Goal: Transaction & Acquisition: Purchase product/service

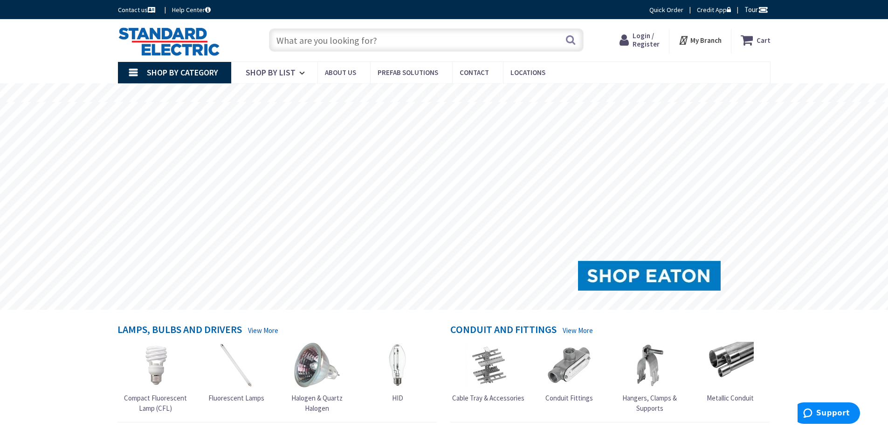
click at [644, 42] on span "Login / Register" at bounding box center [646, 39] width 27 height 17
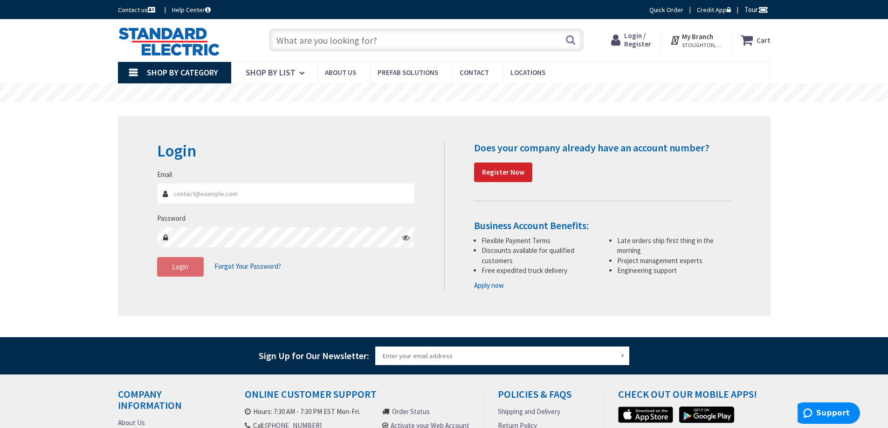
type input "[PERSON_NAME][EMAIL_ADDRESS][DOMAIN_NAME]"
click at [258, 194] on input "[PERSON_NAME][EMAIL_ADDRESS][DOMAIN_NAME]" at bounding box center [286, 193] width 258 height 21
click at [175, 266] on span "Login" at bounding box center [180, 267] width 16 height 9
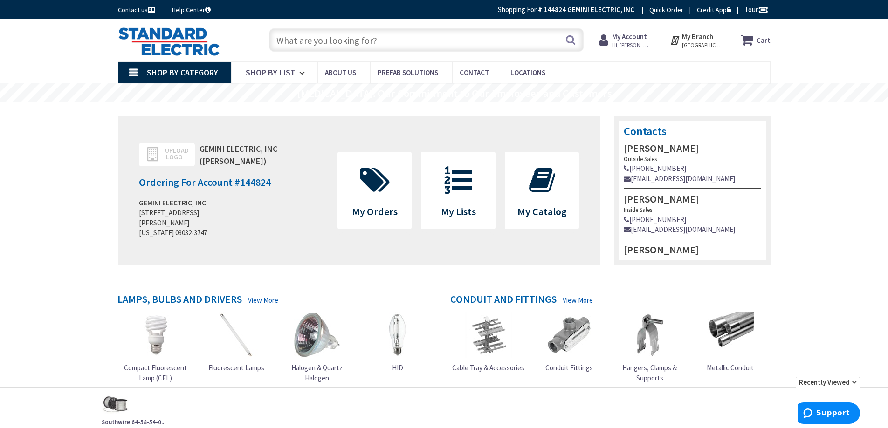
click at [293, 39] on input "text" at bounding box center [426, 39] width 315 height 23
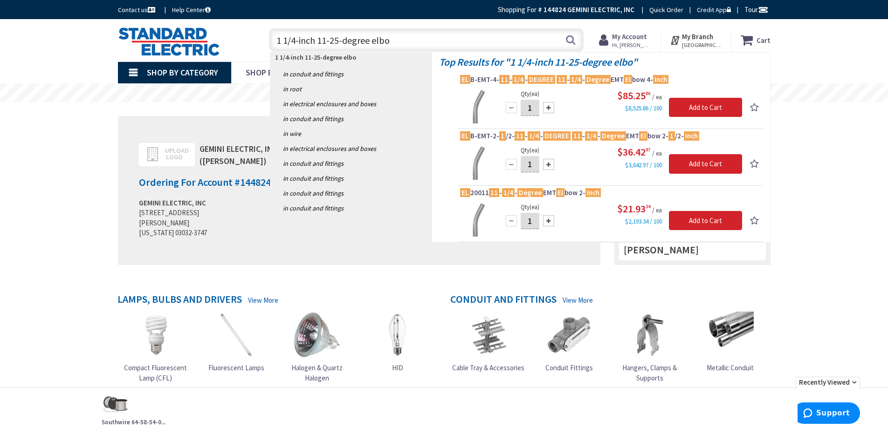
type input "1 1/4-inch 11-25-degree elbow"
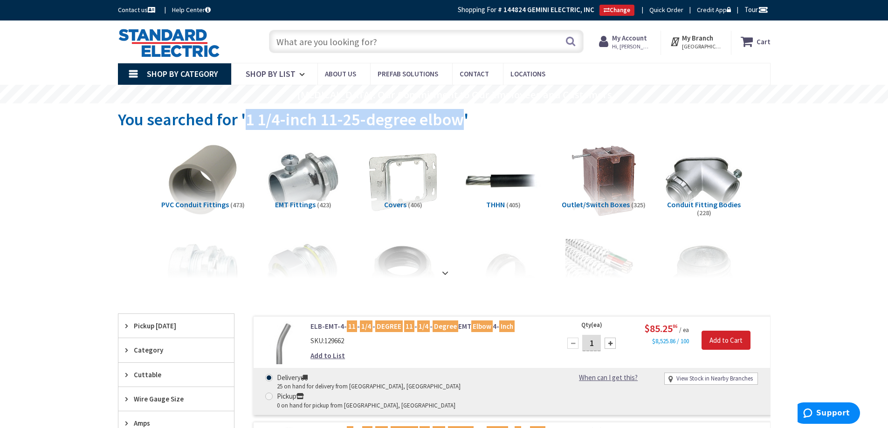
drag, startPoint x: 244, startPoint y: 118, endPoint x: 456, endPoint y: 112, distance: 212.2
click at [456, 112] on span "You searched for '1 1/4-inch 11-25-degree elbow'" at bounding box center [293, 119] width 351 height 21
copy span "1 1/4-inch 11-25-degree elbow"
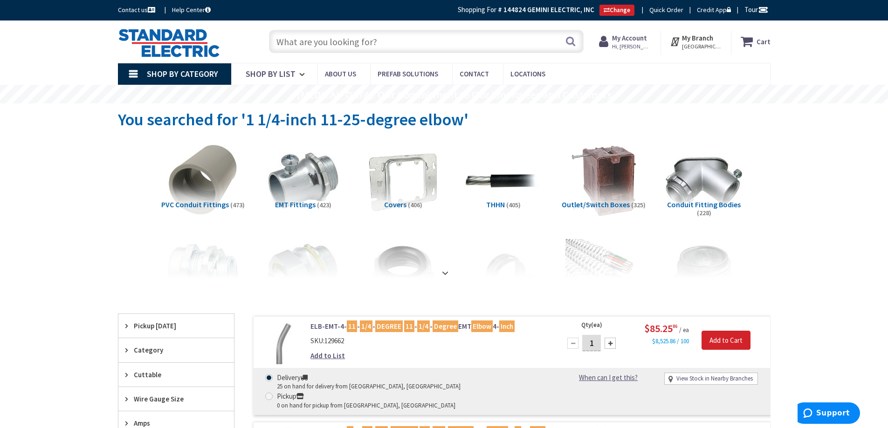
click at [366, 40] on input "text" at bounding box center [426, 41] width 315 height 23
paste input "1 1/4-inch 11-25-degree elbow"
click at [282, 41] on input "1 1/4-inch 11-25-degree elbow" at bounding box center [426, 41] width 315 height 23
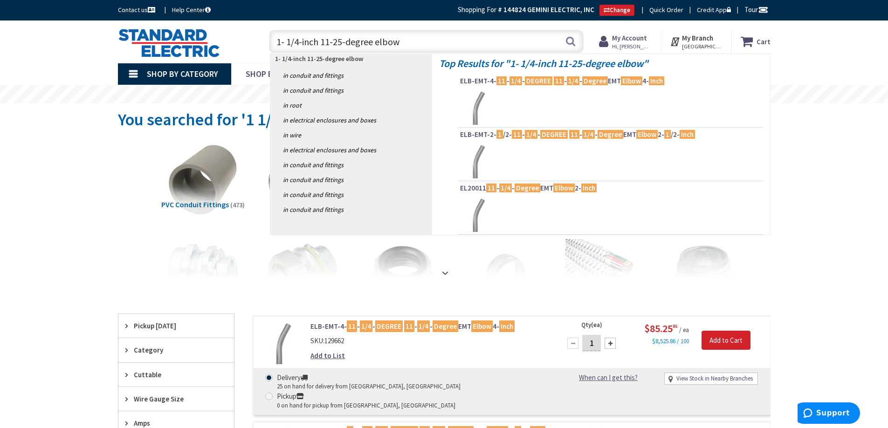
type input "1-1/4-inch 11-25-degree elbow"
click at [421, 45] on input "1-1/4-inch 11-25-degree elbow" at bounding box center [426, 41] width 315 height 23
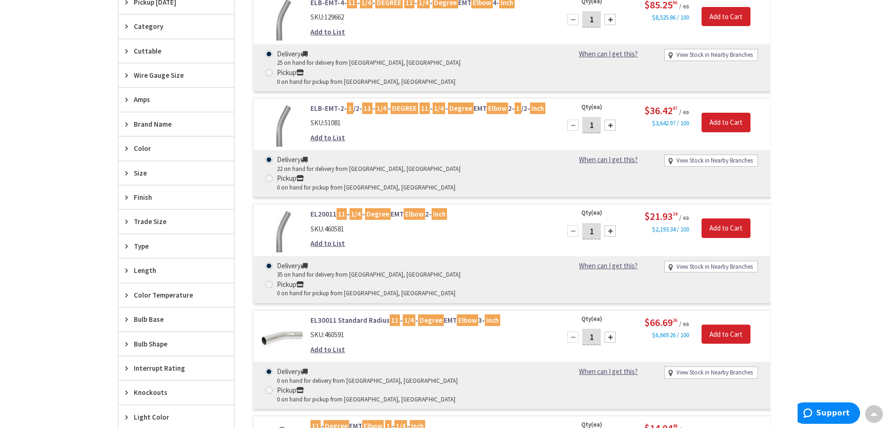
scroll to position [328, 0]
